Goal: Transaction & Acquisition: Obtain resource

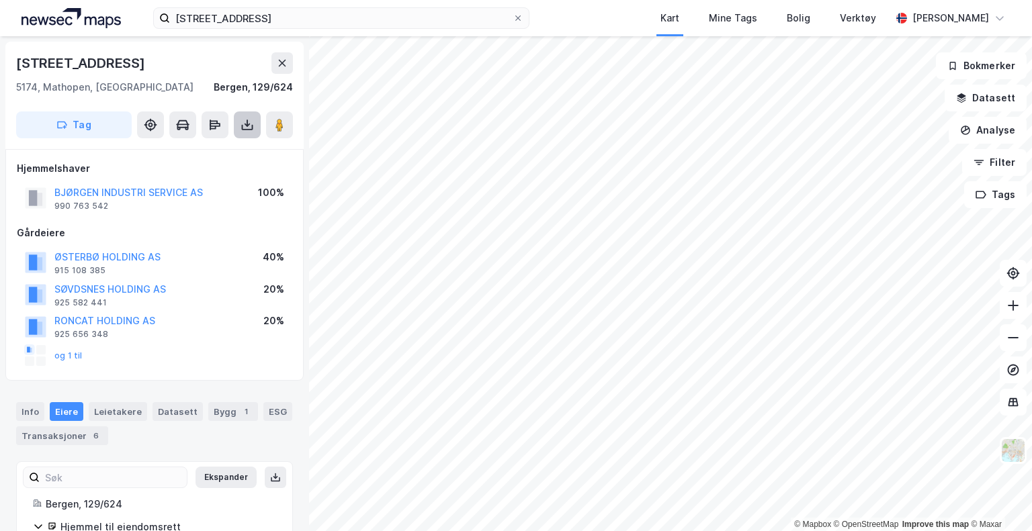
click at [251, 125] on icon at bounding box center [246, 124] width 13 height 13
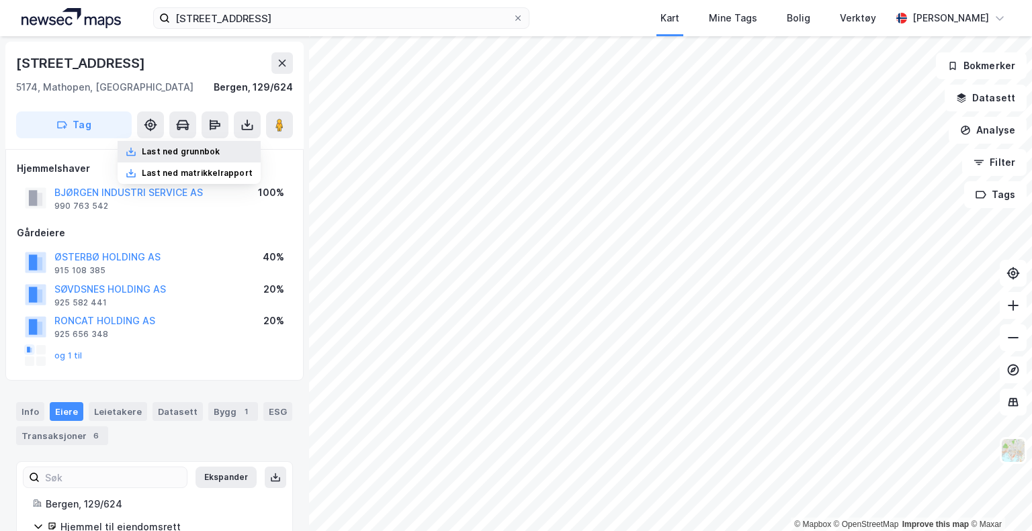
click at [200, 151] on div "Last ned grunnbok" at bounding box center [181, 151] width 78 height 11
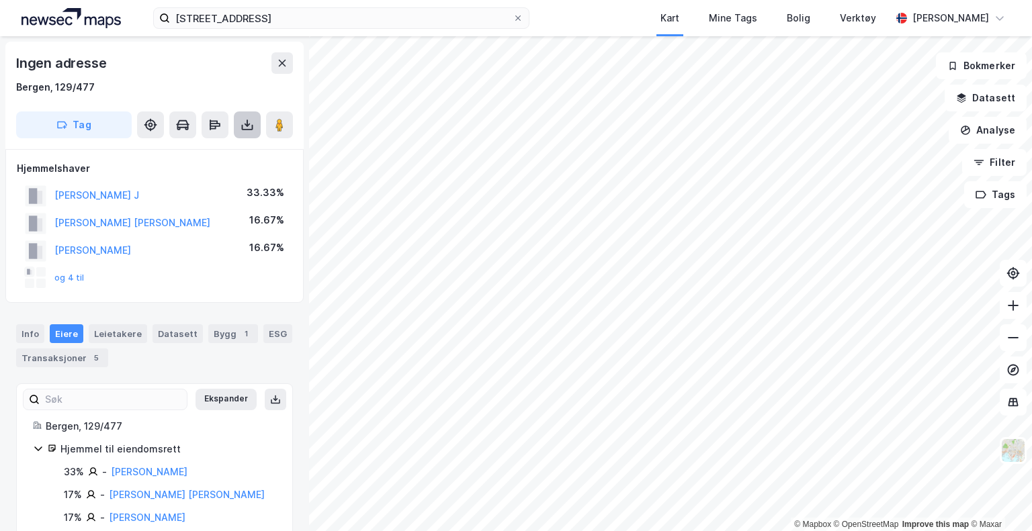
click at [242, 128] on icon at bounding box center [247, 127] width 11 height 5
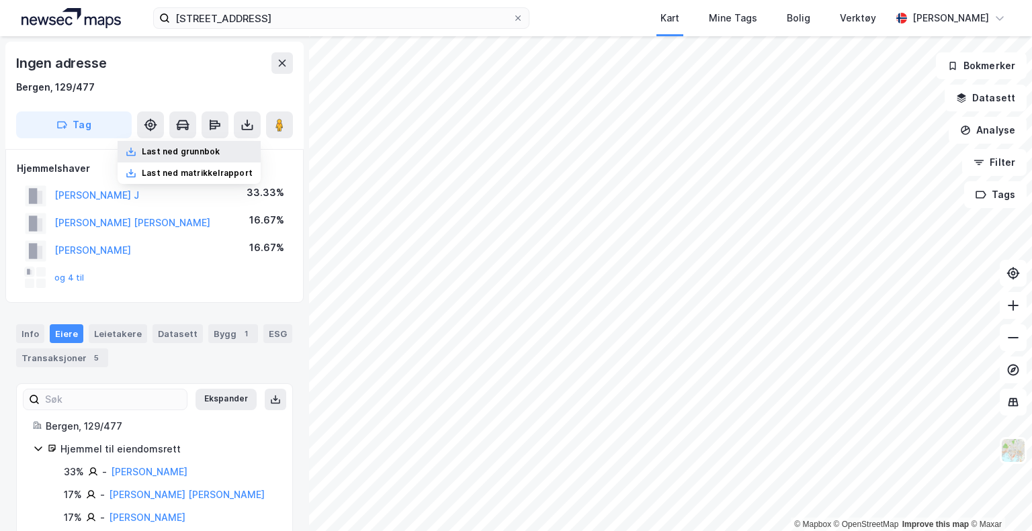
click at [191, 152] on div "Last ned grunnbok" at bounding box center [181, 151] width 78 height 11
